Goal: Task Accomplishment & Management: Complete application form

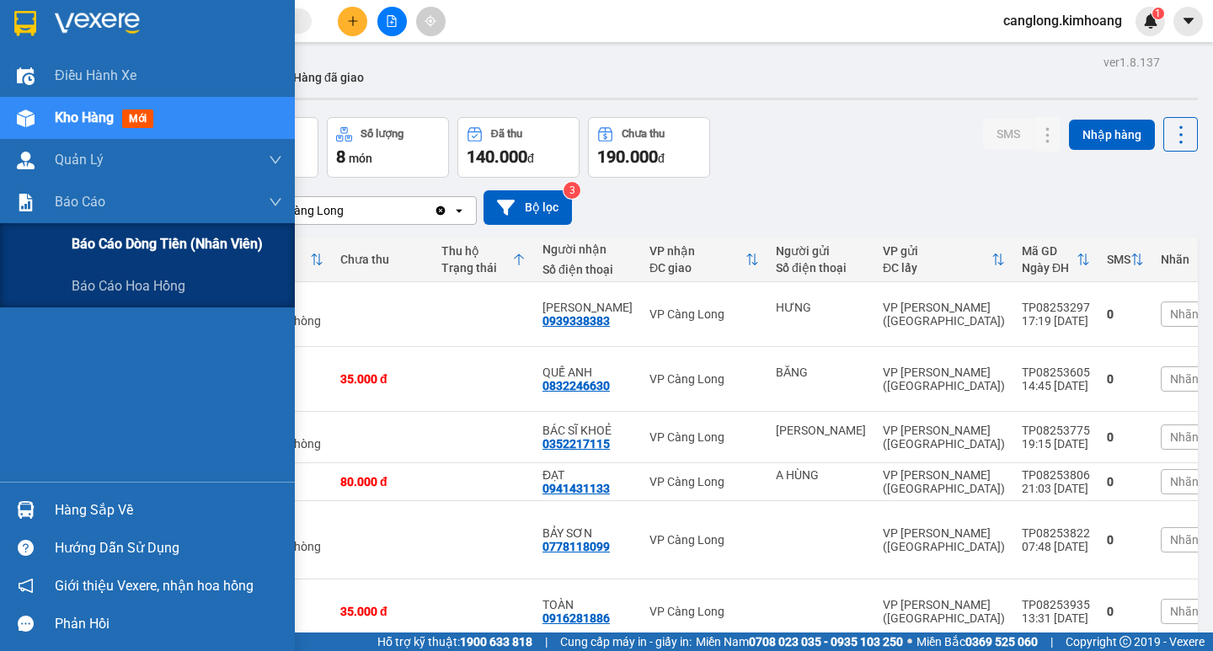
click at [51, 241] on div "Báo cáo dòng tiền (nhân viên)" at bounding box center [147, 244] width 295 height 42
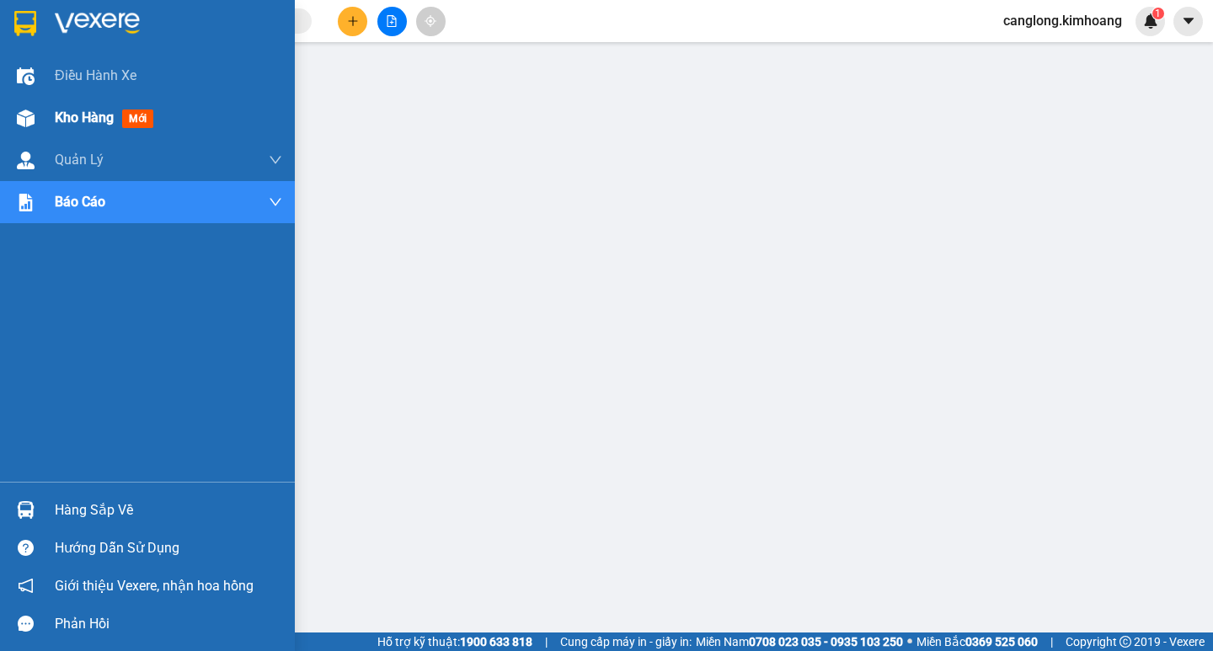
click at [21, 118] on img at bounding box center [26, 119] width 18 height 18
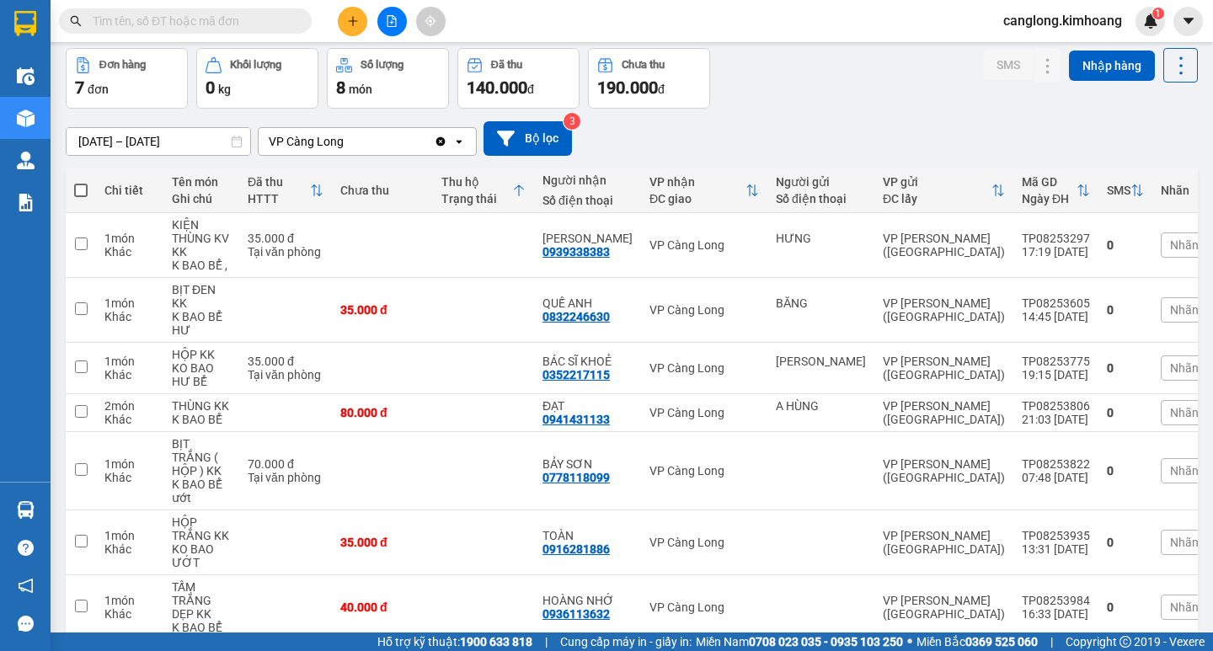
scroll to position [139, 0]
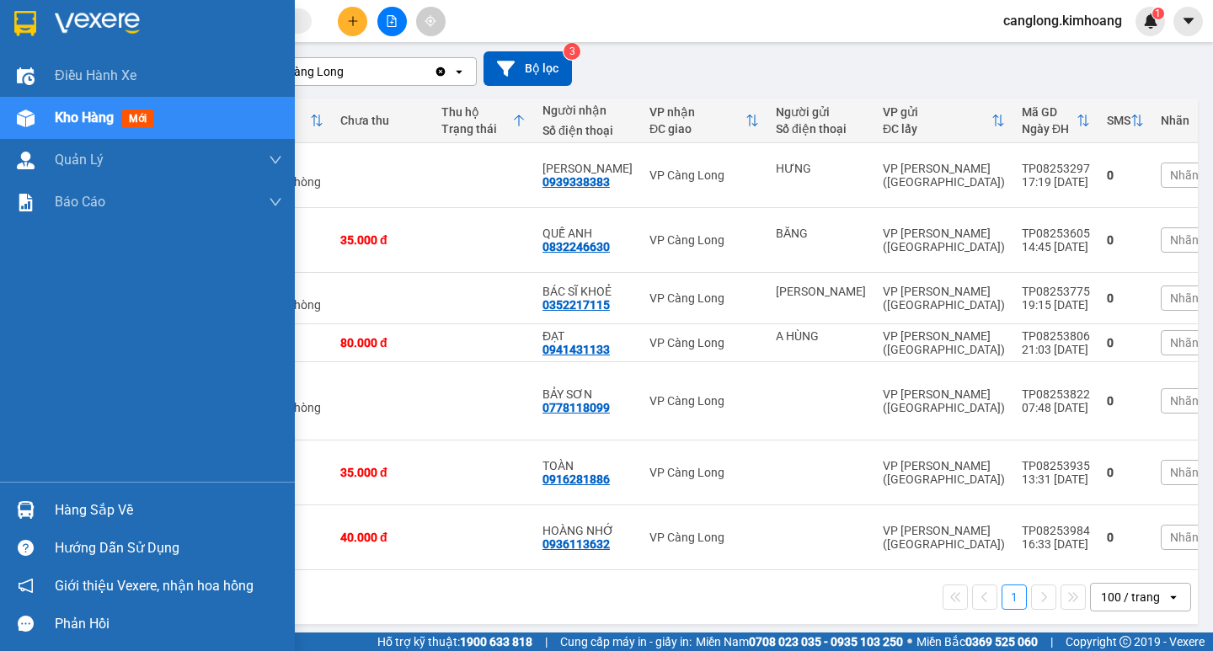
click at [46, 498] on div "Hàng sắp về" at bounding box center [147, 510] width 295 height 38
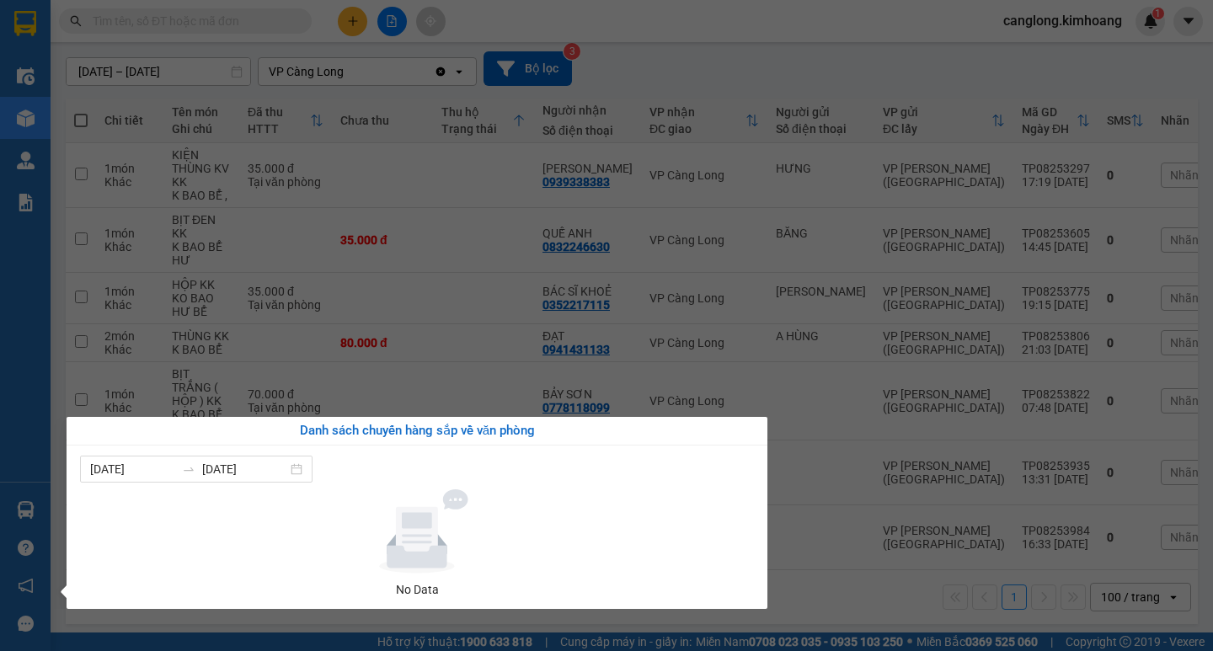
click at [431, 194] on section "Kết quả tìm kiếm ( 0 ) Bộ lọc No Data canglong.kimhoang 1 Điều hành xe Kho hàng…" at bounding box center [606, 325] width 1213 height 651
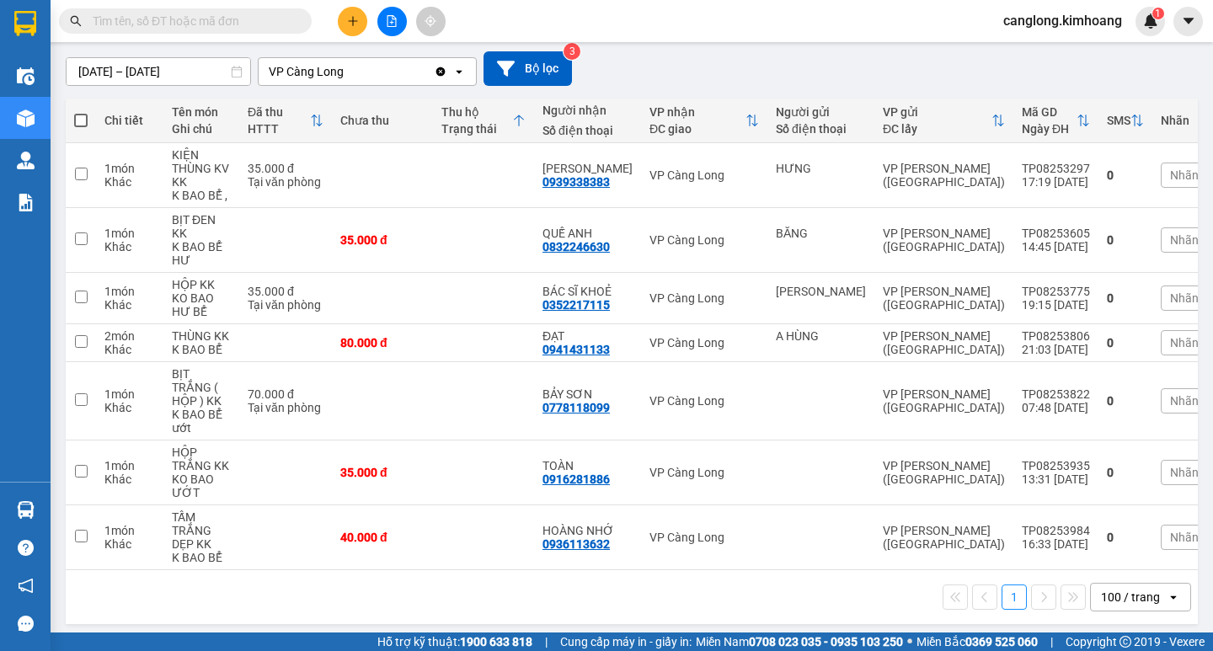
click at [251, 25] on input "text" at bounding box center [192, 21] width 199 height 19
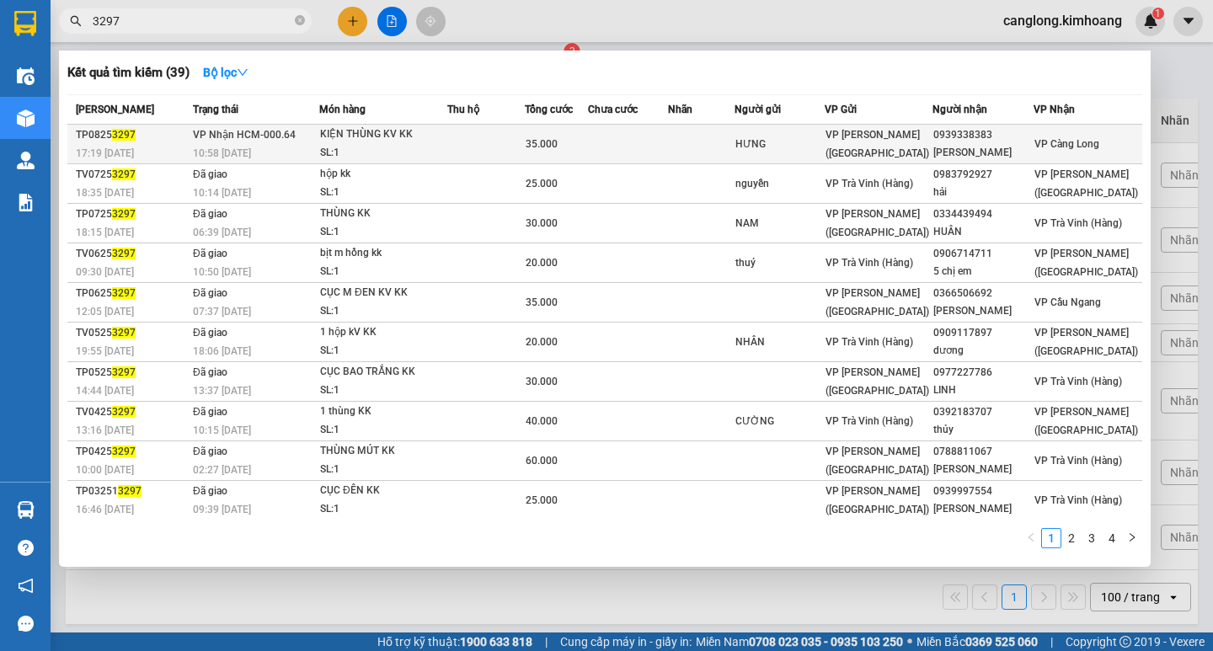
type input "3297"
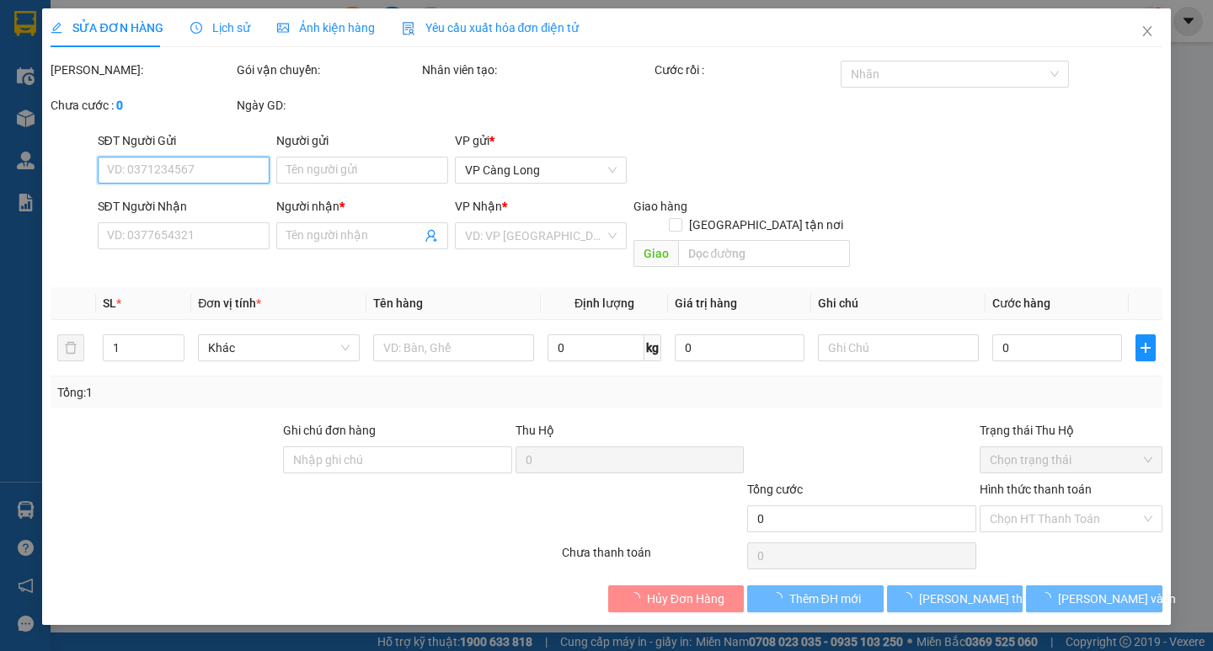
type input "HƯNG"
type input "0939338383"
type input "[PERSON_NAME]"
type input "35.000"
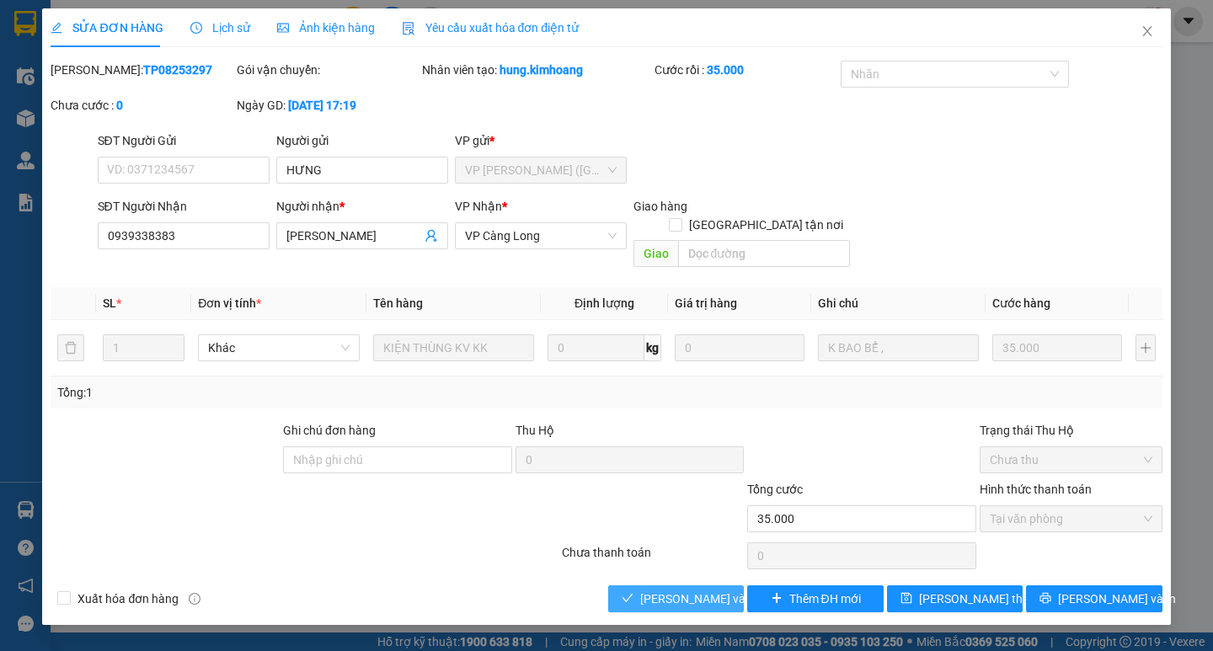
click at [665, 590] on span "[PERSON_NAME] và Giao hàng" at bounding box center [721, 599] width 162 height 19
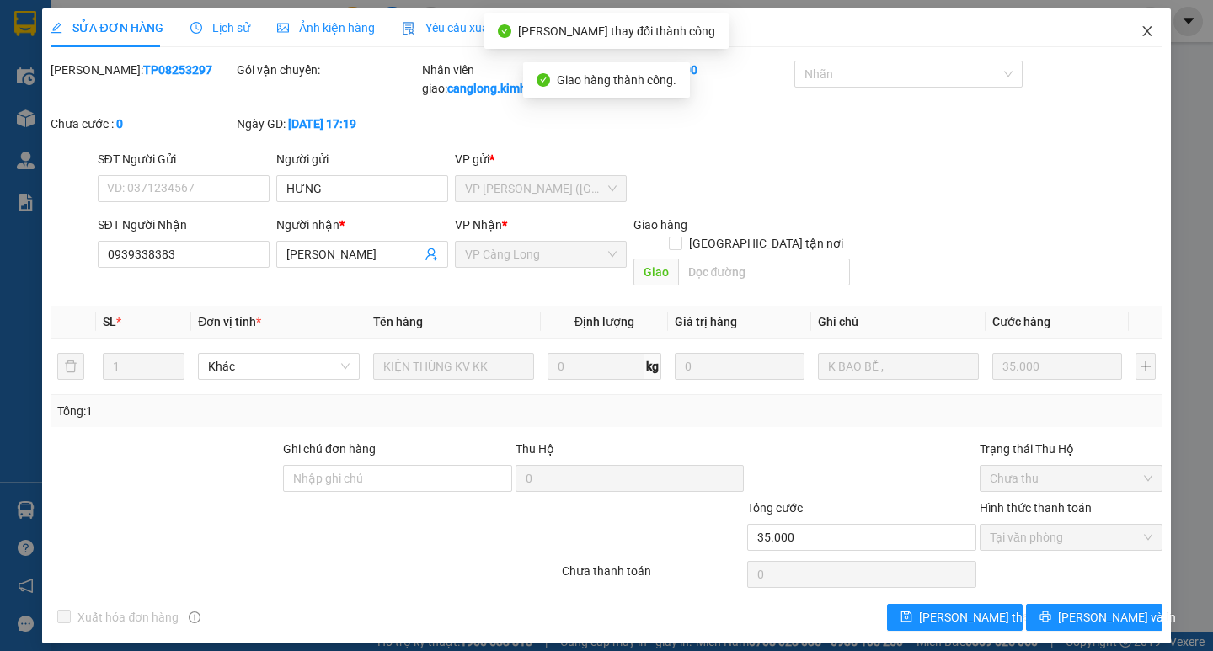
click at [1143, 31] on icon "close" at bounding box center [1147, 30] width 13 height 13
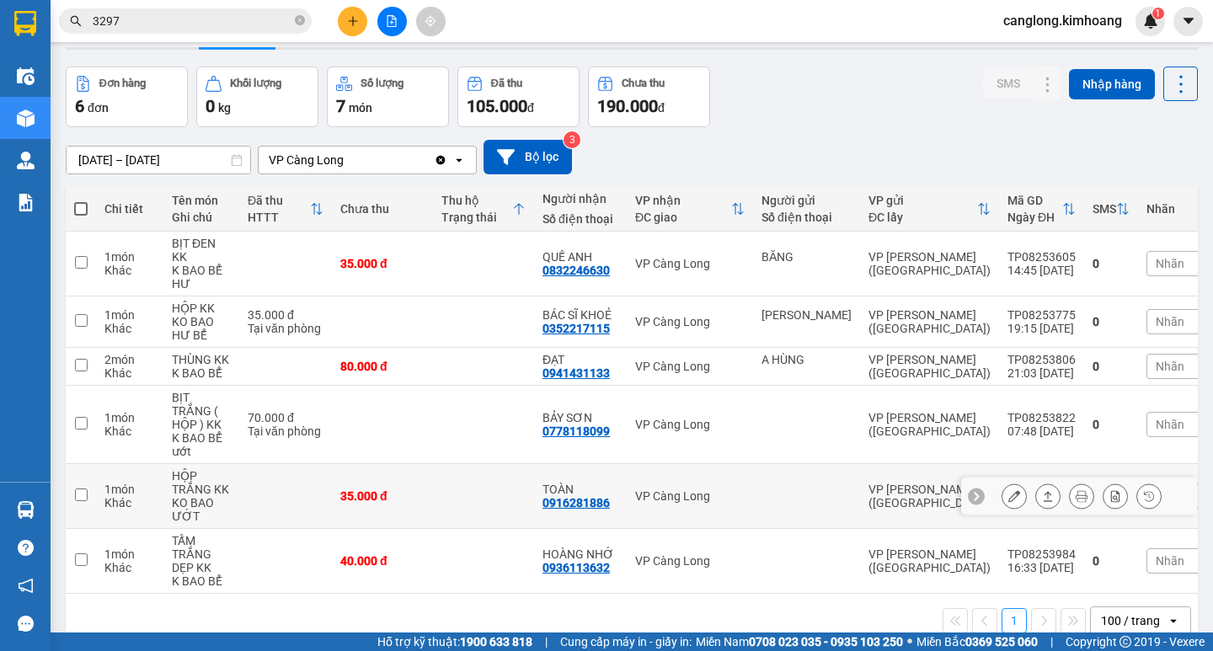
scroll to position [78, 0]
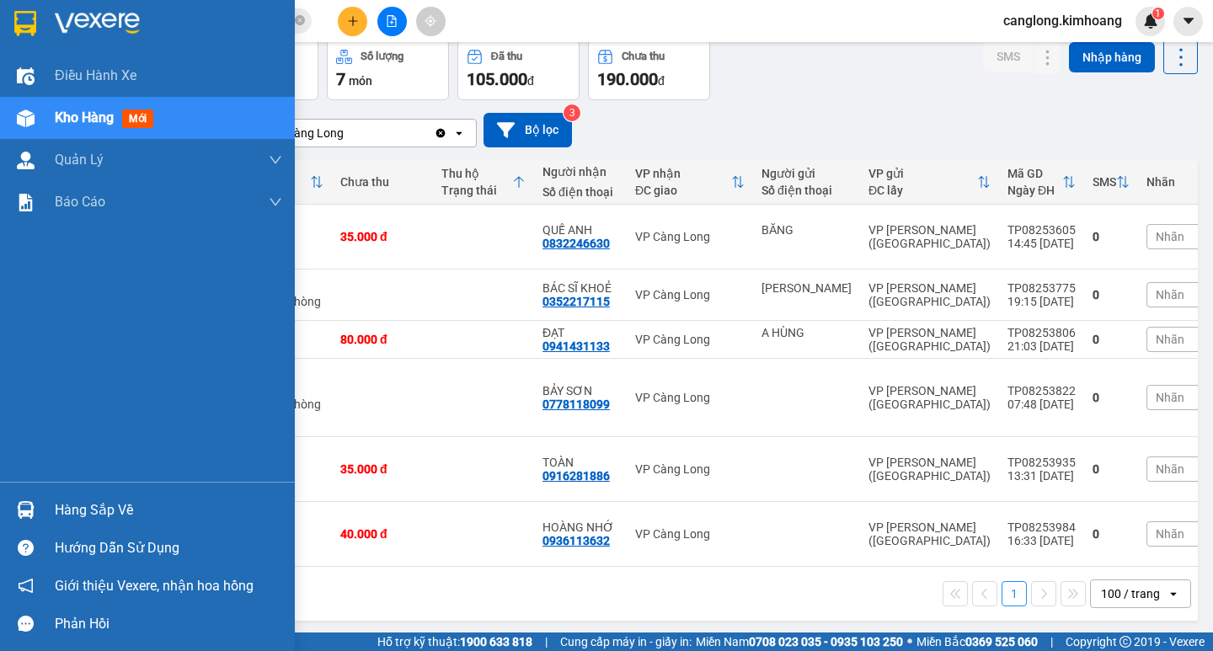
click at [11, 506] on div at bounding box center [25, 509] width 29 height 29
click at [0, 401] on div "Điều hành xe Kho hàng mới Quản [PERSON_NAME] lý chuyến Quản lý khách hàng mới B…" at bounding box center [147, 325] width 295 height 651
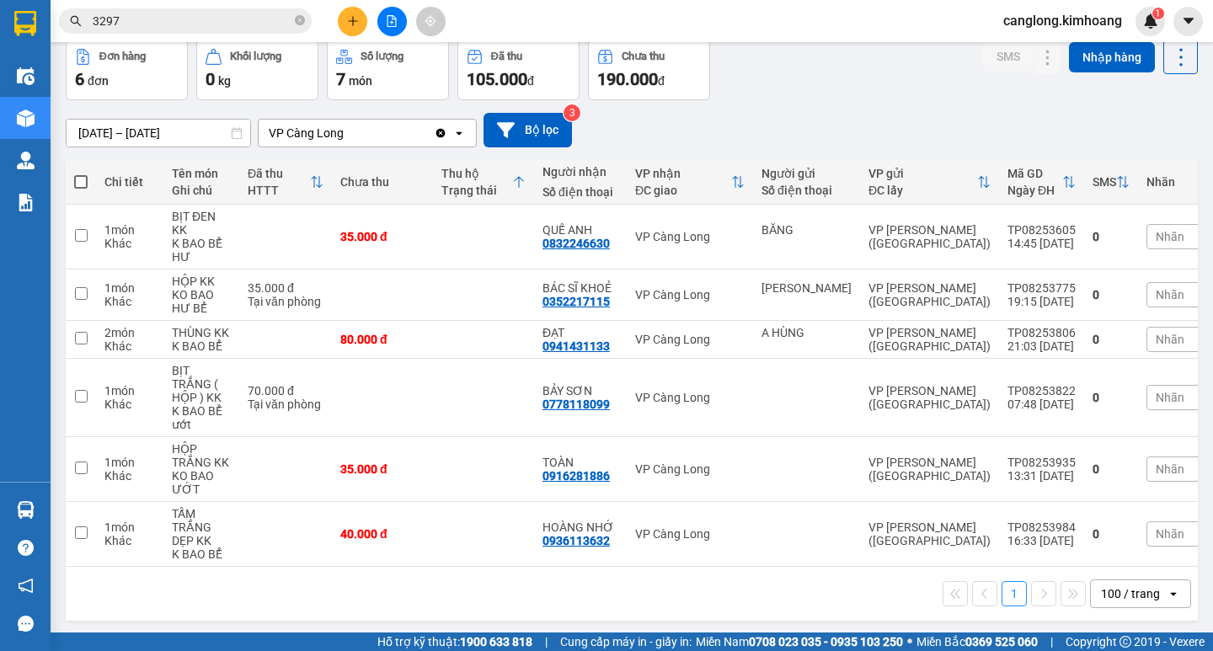
click at [175, 24] on input "3297" at bounding box center [192, 21] width 199 height 19
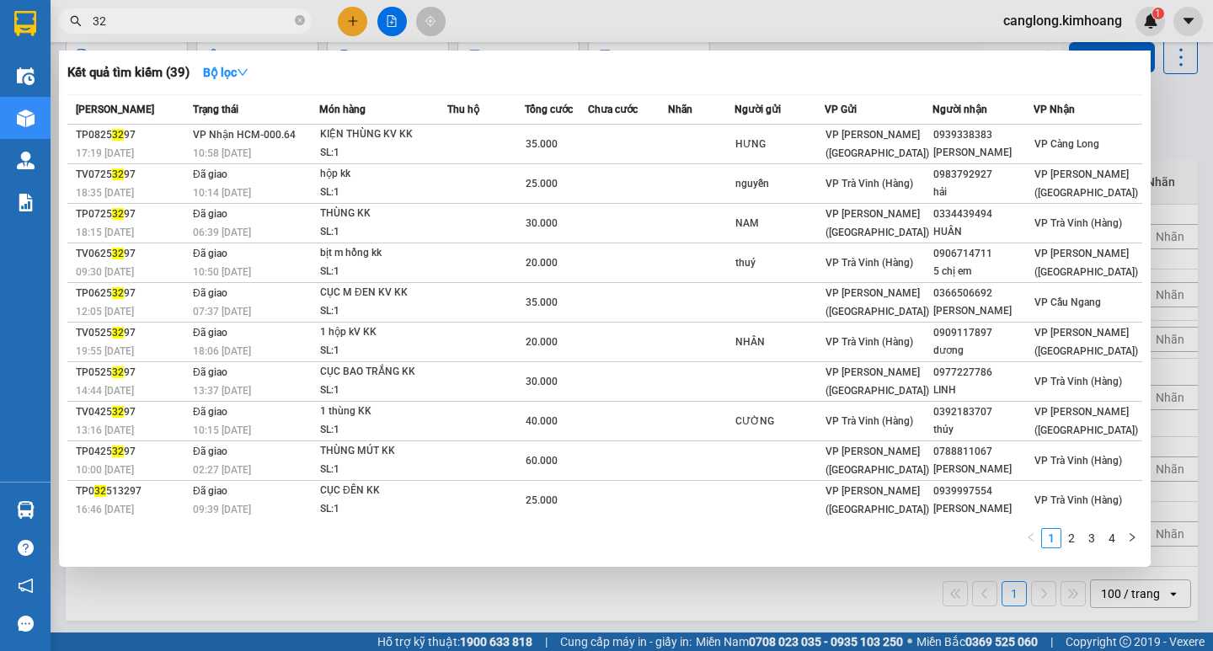
type input "3"
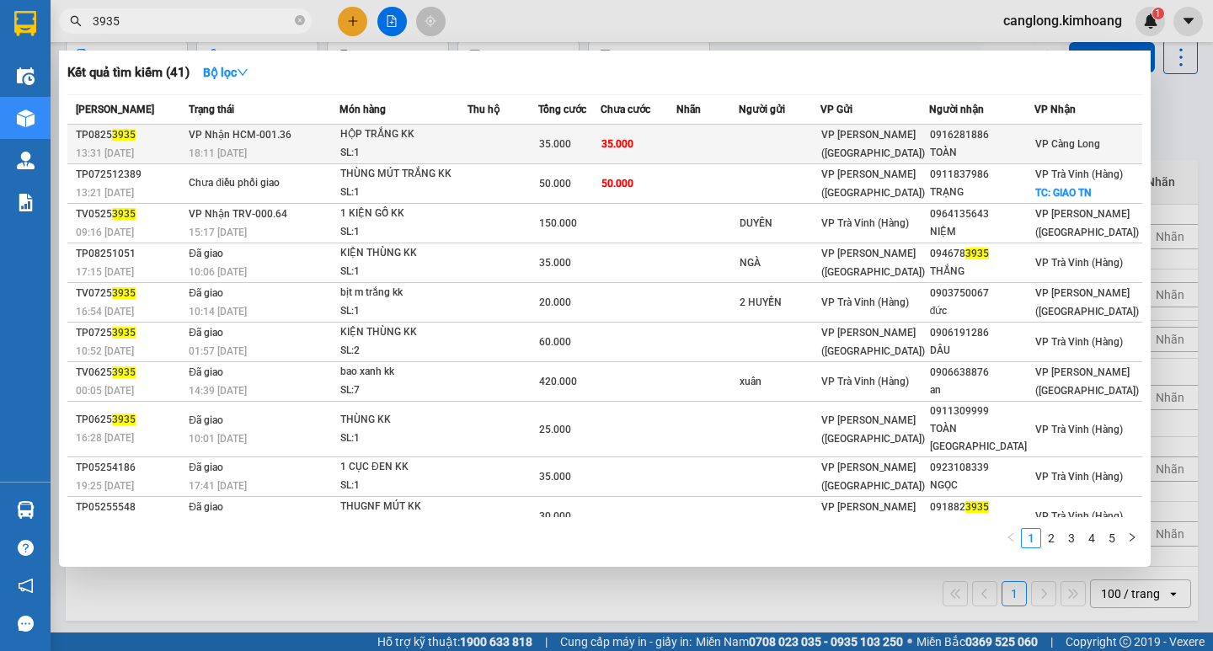
type input "3935"
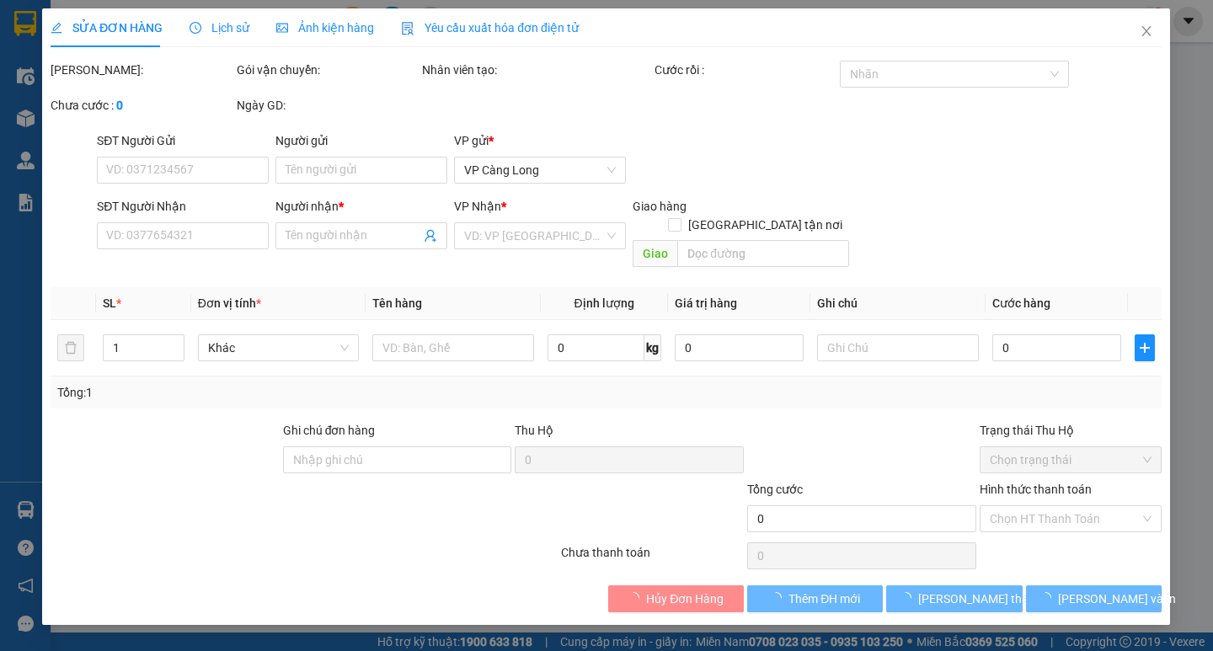
type input "0916281886"
type input "TOÀN"
type input "35.000"
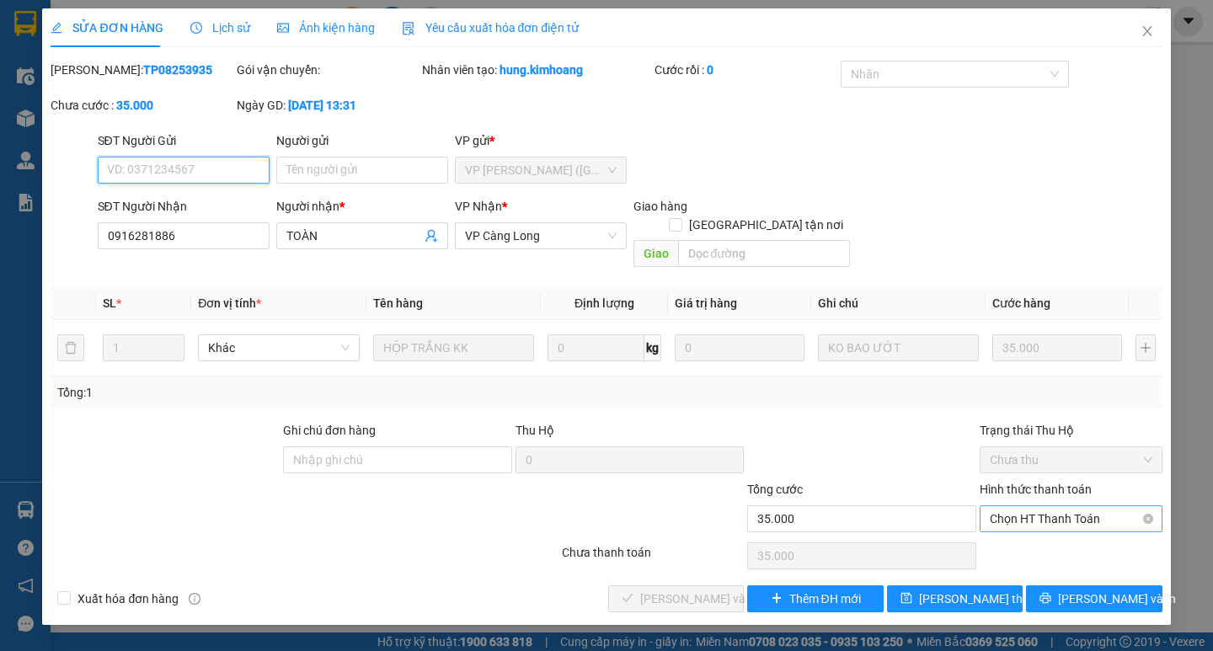
click at [1023, 506] on span "Chọn HT Thanh Toán" at bounding box center [1071, 518] width 163 height 25
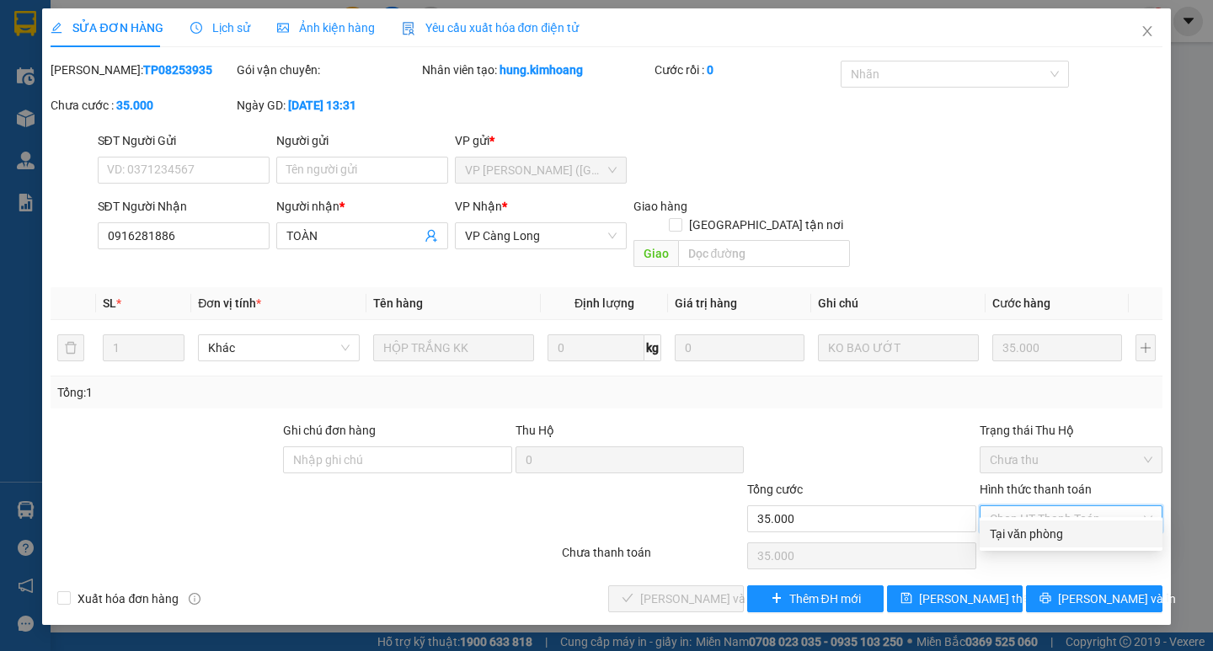
drag, startPoint x: 1013, startPoint y: 532, endPoint x: 1003, endPoint y: 537, distance: 11.3
click at [1012, 533] on div "Tại văn phòng" at bounding box center [1071, 534] width 163 height 19
type input "0"
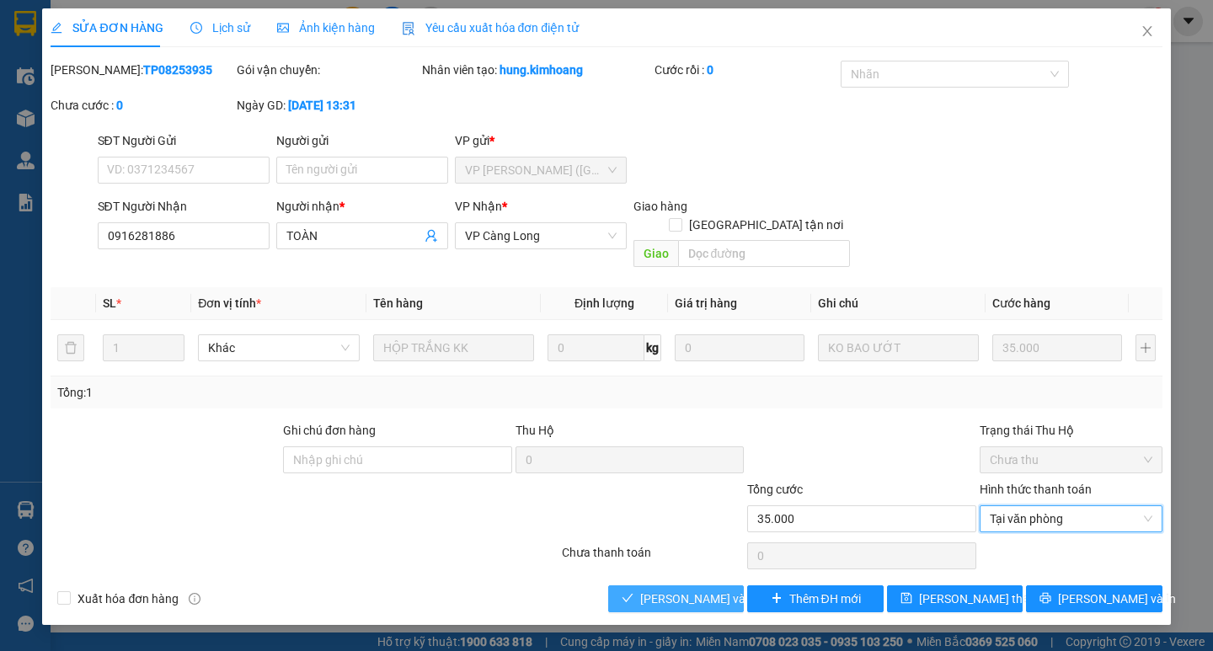
click at [666, 590] on span "[PERSON_NAME] và Giao hàng" at bounding box center [721, 599] width 162 height 19
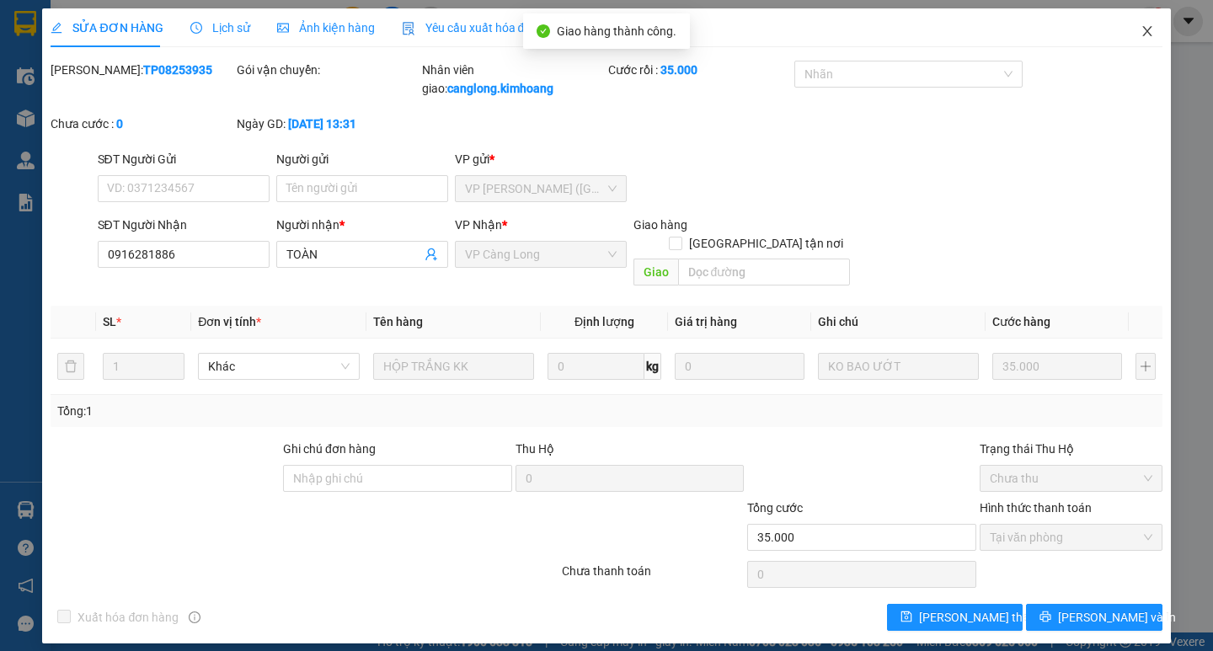
click at [1146, 32] on icon "close" at bounding box center [1147, 30] width 13 height 13
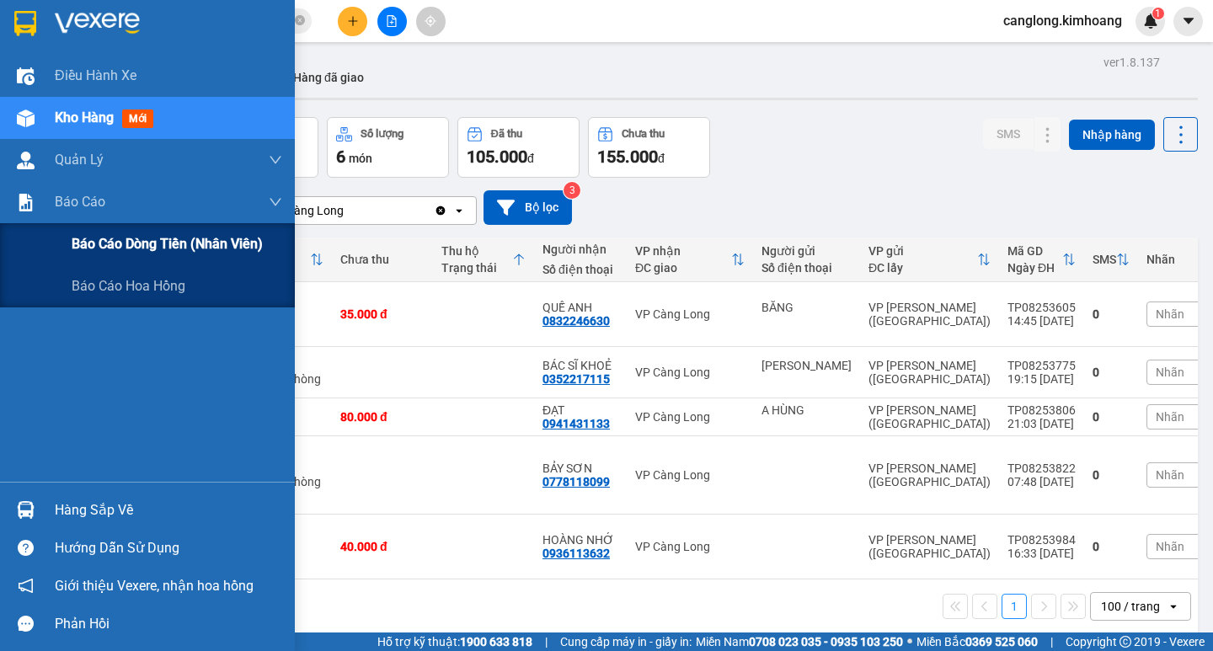
click at [130, 244] on span "Báo cáo dòng tiền (nhân viên)" at bounding box center [167, 243] width 191 height 21
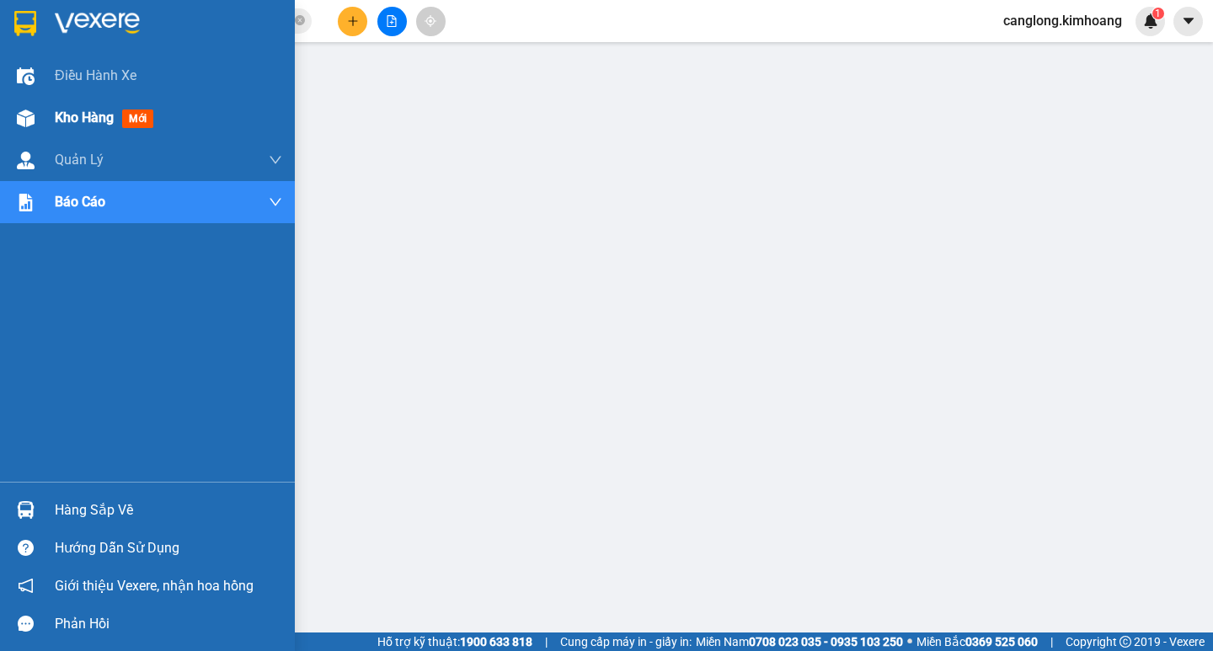
click at [209, 129] on div "Kho hàng mới" at bounding box center [169, 118] width 228 height 42
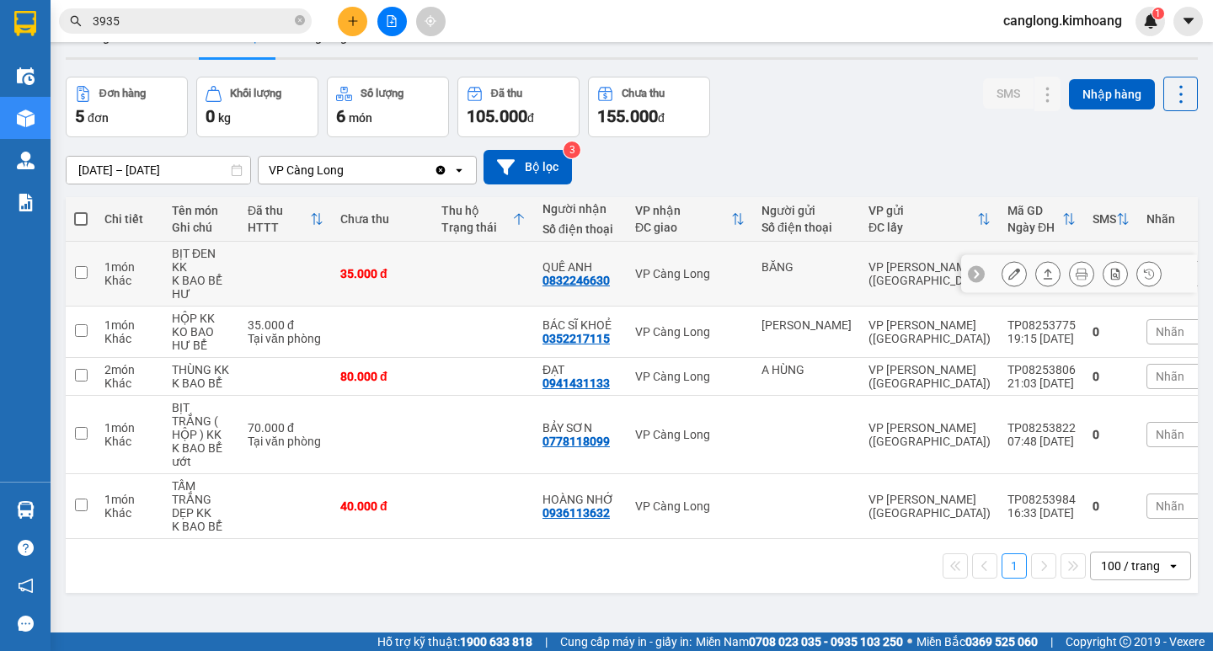
scroll to position [78, 0]
